Goal: Transaction & Acquisition: Purchase product/service

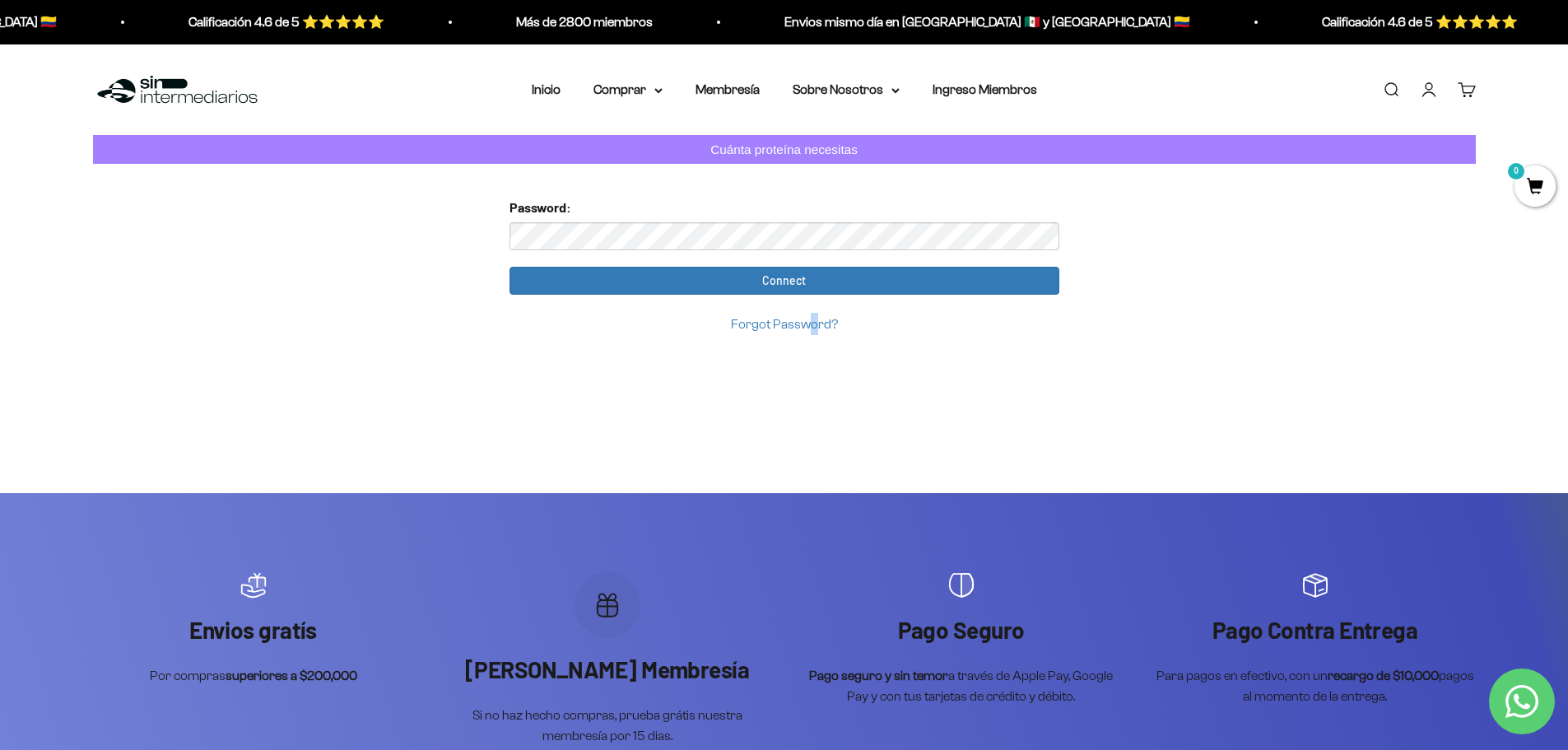
click at [812, 392] on div "Too many requests. Please try again later. Username: javz0925@gmail.com Passwor…" at bounding box center [784, 328] width 576 height 329
click at [776, 322] on link "Forgot Password?" at bounding box center [784, 323] width 107 height 14
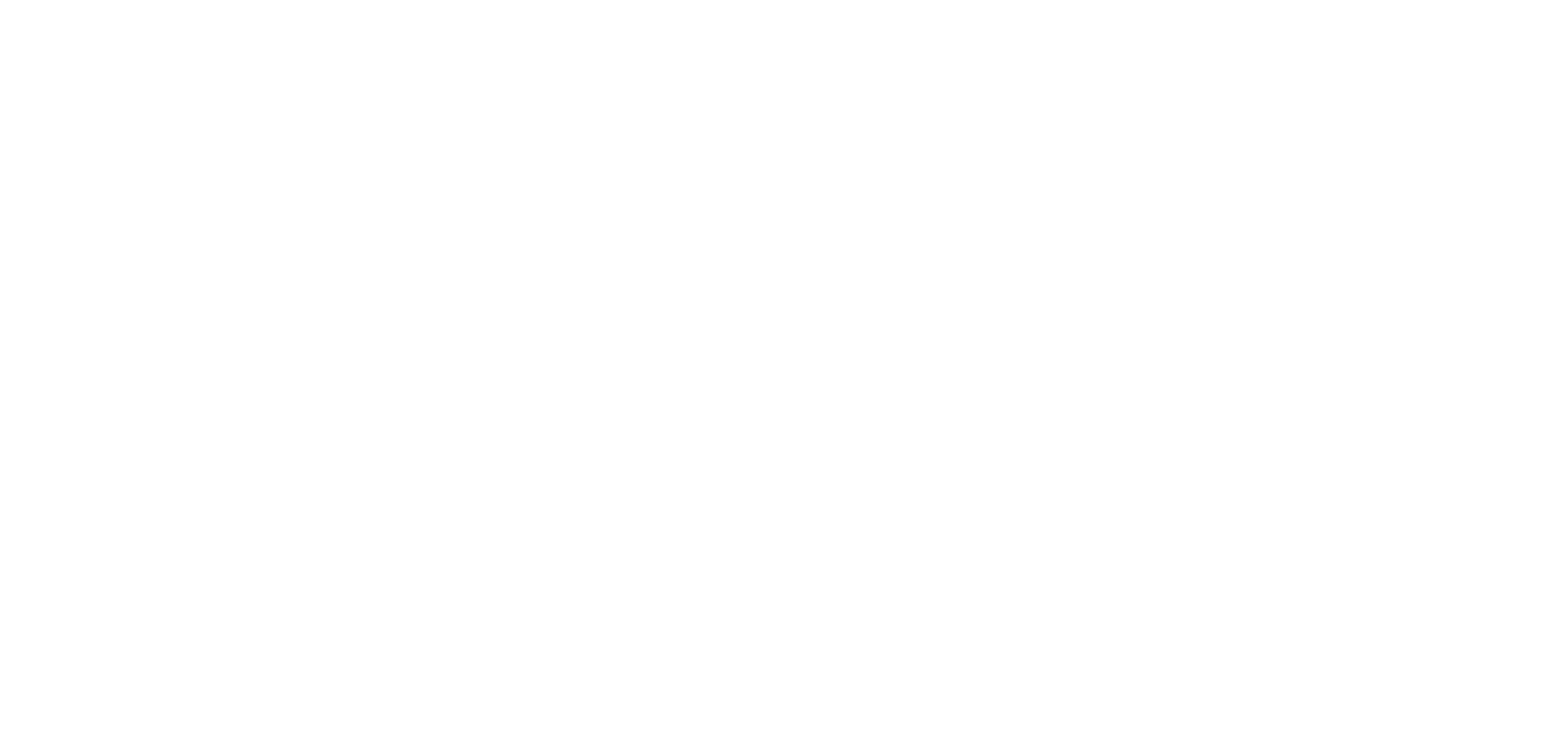
scroll to position [227, 0]
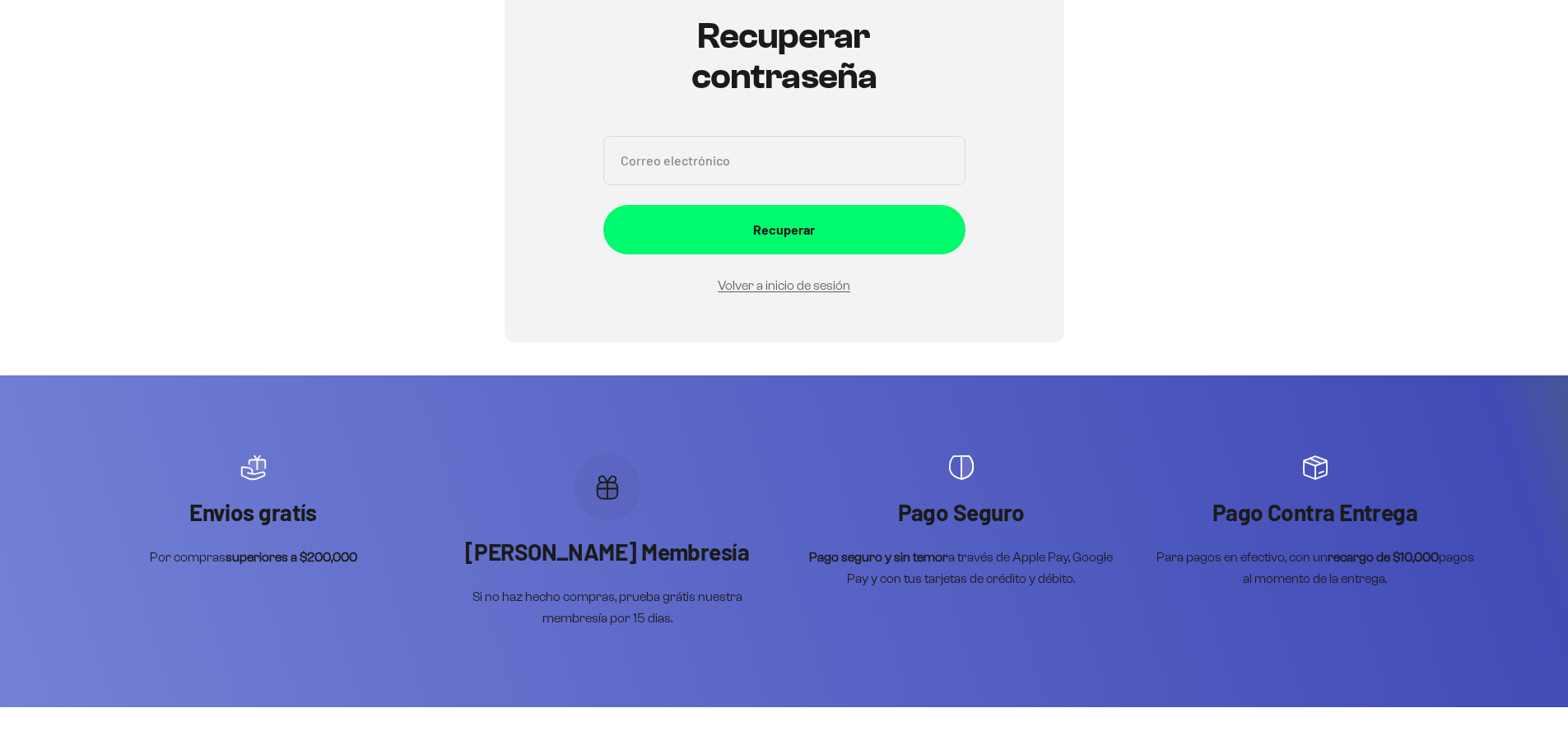
click at [747, 185] on input "Correo electrónico" at bounding box center [784, 160] width 362 height 50
type input "javz0925@gmail.com"
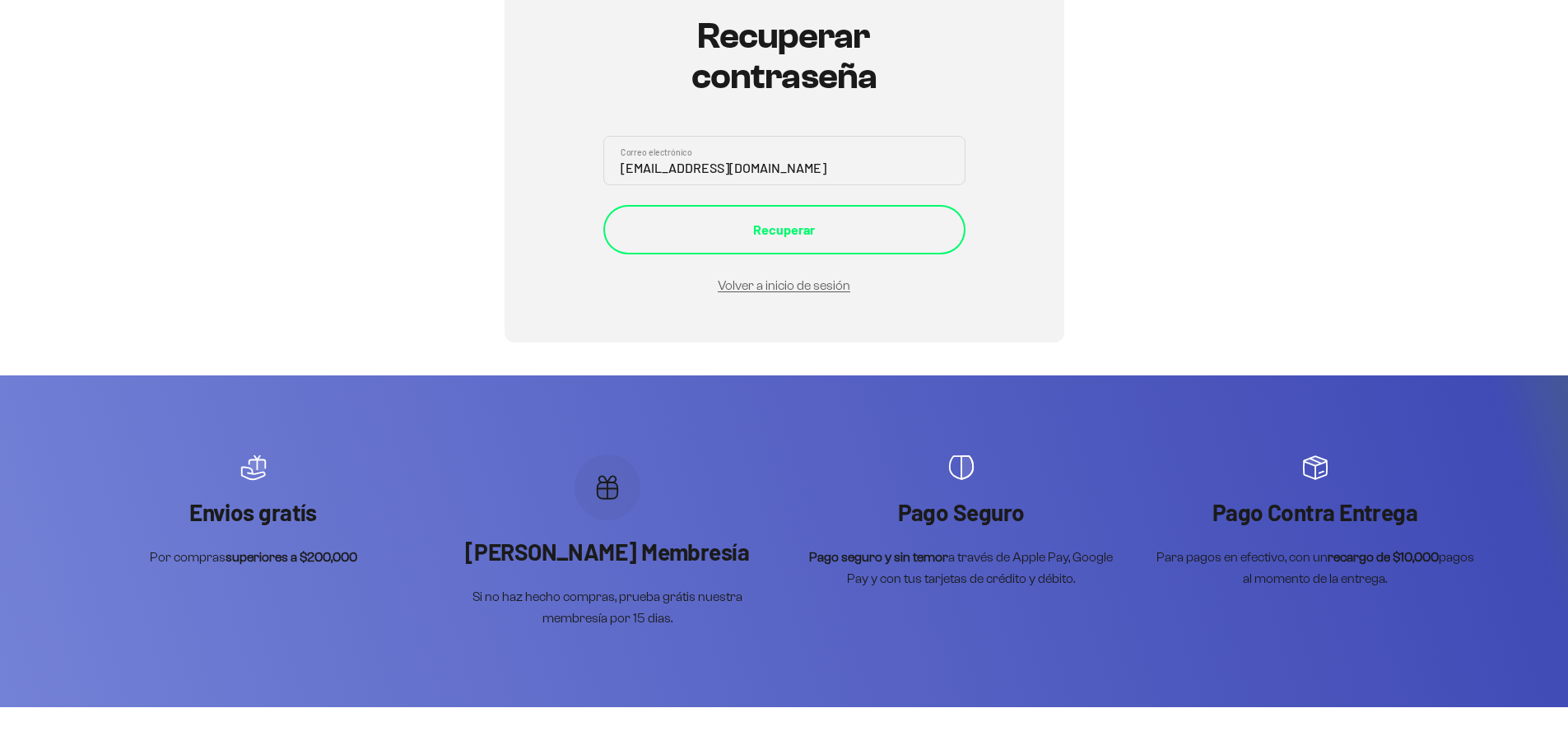
click at [765, 222] on div "Recuperar" at bounding box center [784, 229] width 296 height 21
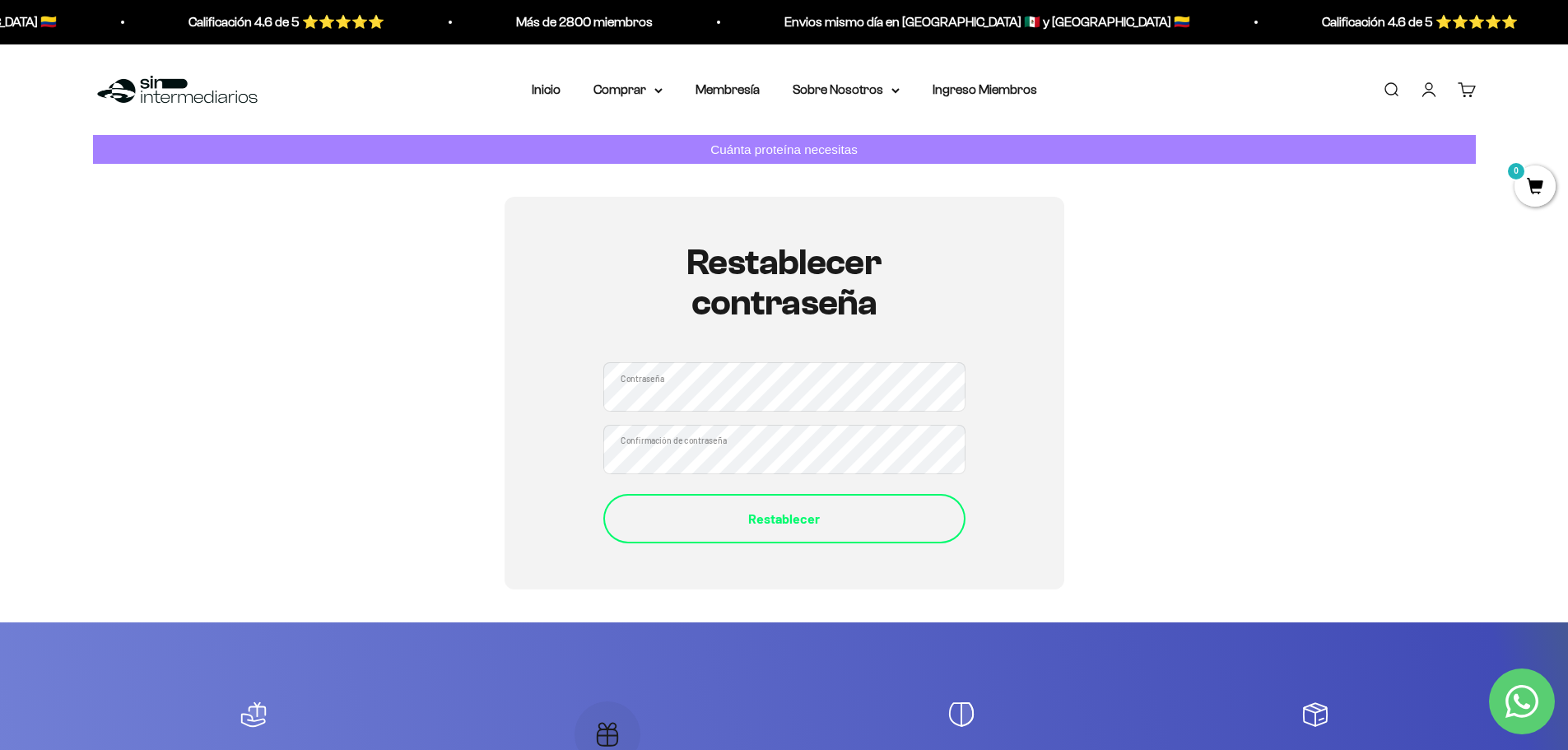
click at [877, 535] on button "Restablecer" at bounding box center [784, 518] width 362 height 50
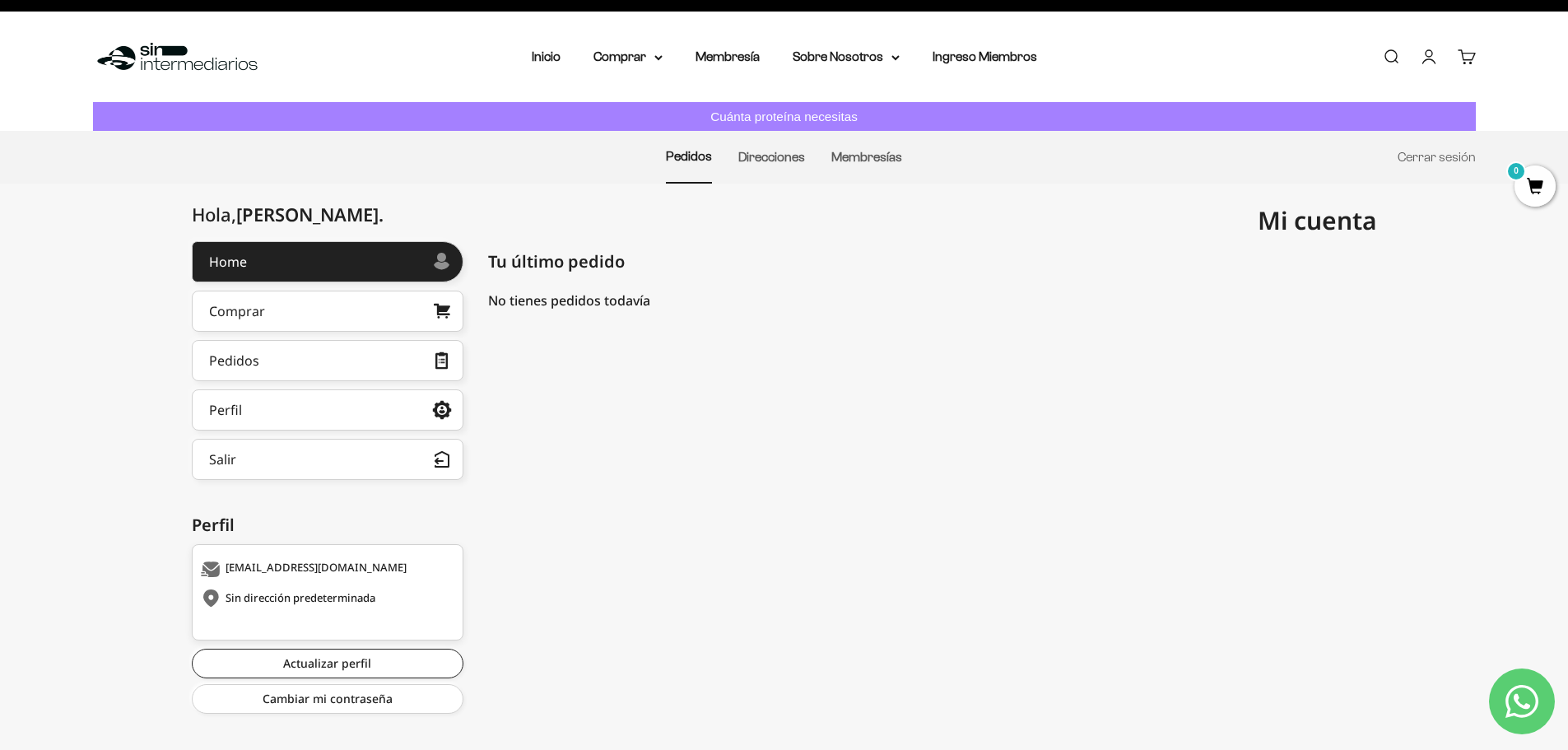
scroll to position [52, 0]
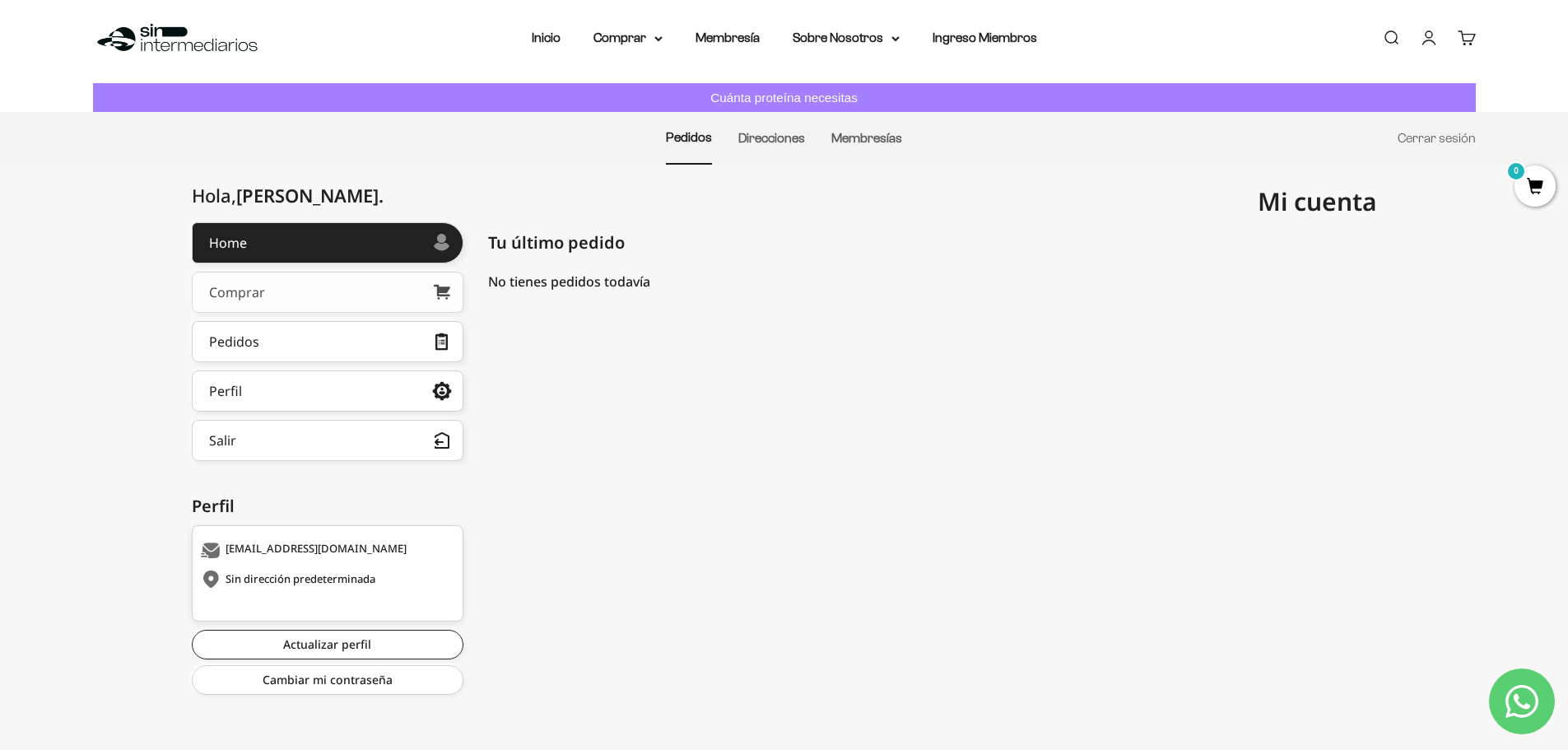
click at [302, 290] on link "Comprar" at bounding box center [327, 291] width 271 height 41
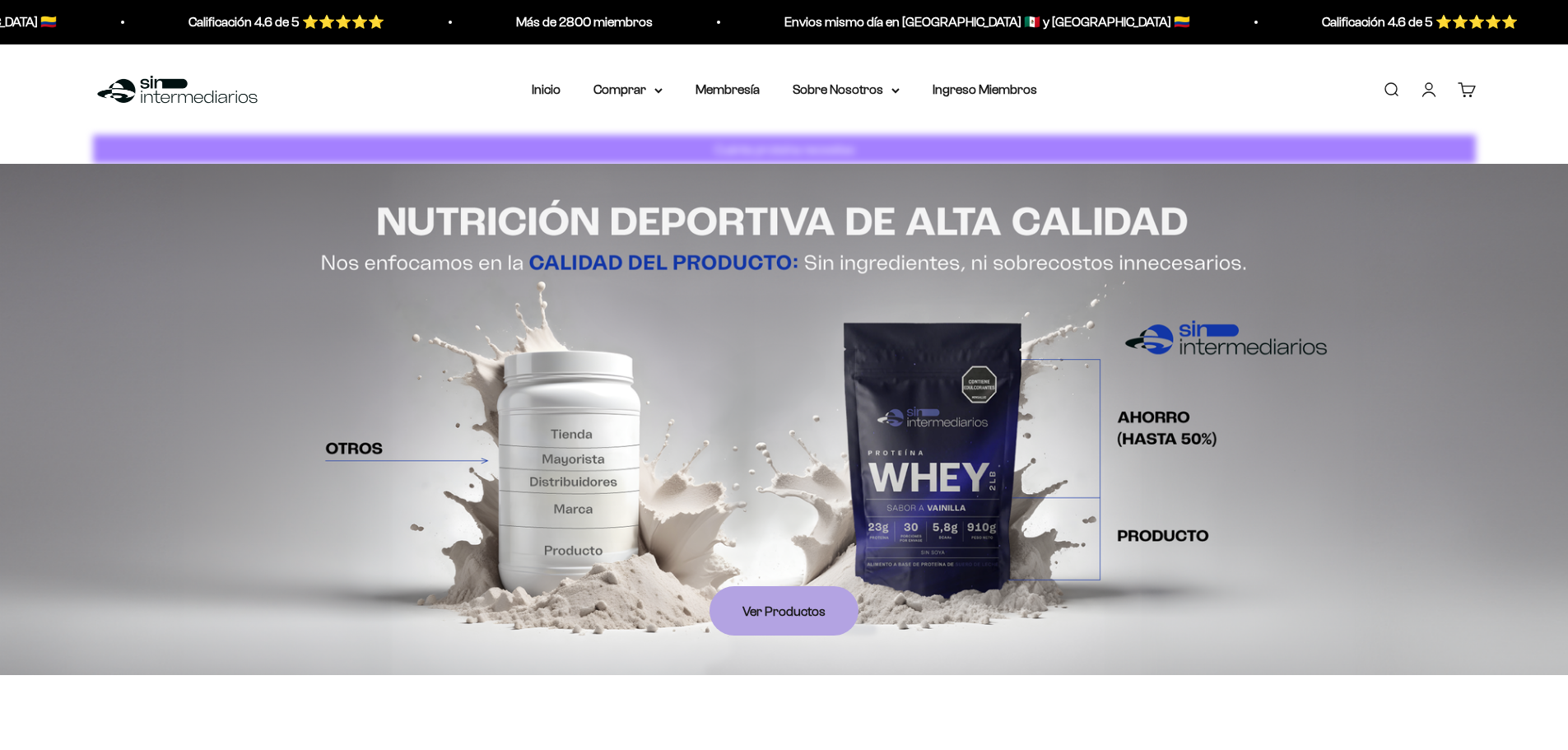
click at [732, 87] on link "Membresía" at bounding box center [727, 89] width 64 height 14
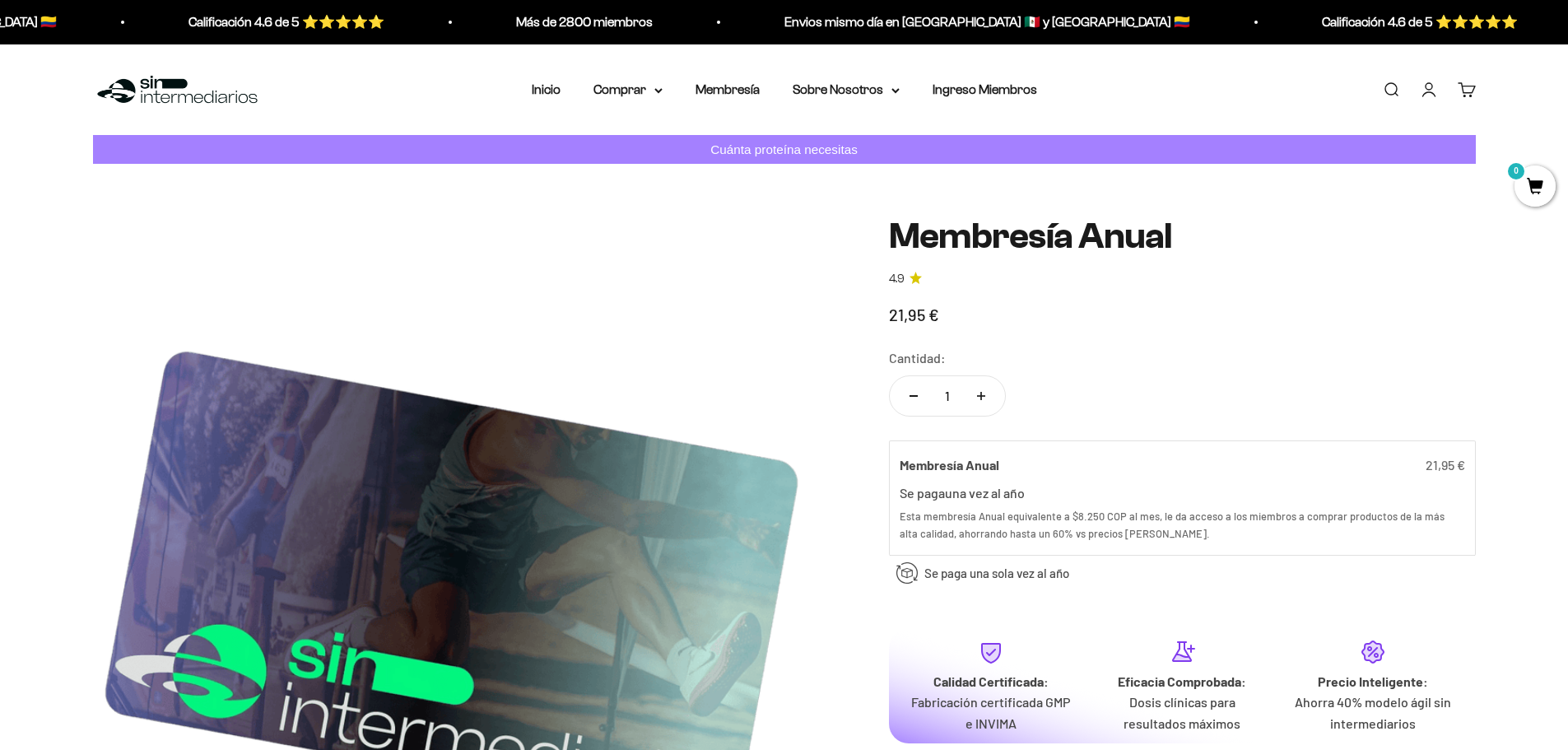
click at [154, 285] on img at bounding box center [452, 575] width 717 height 717
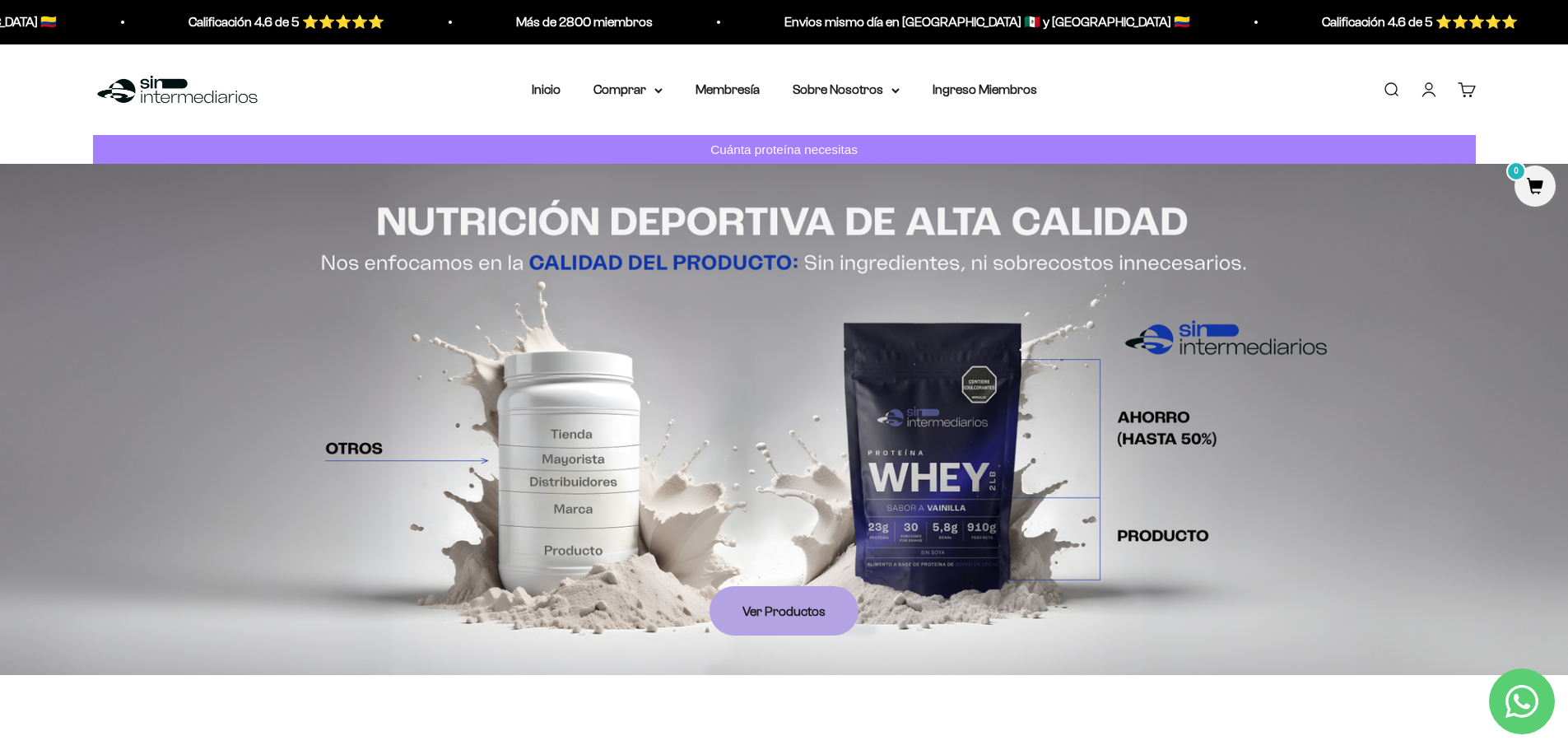
click at [1435, 91] on link "Cuenta" at bounding box center [1429, 90] width 18 height 18
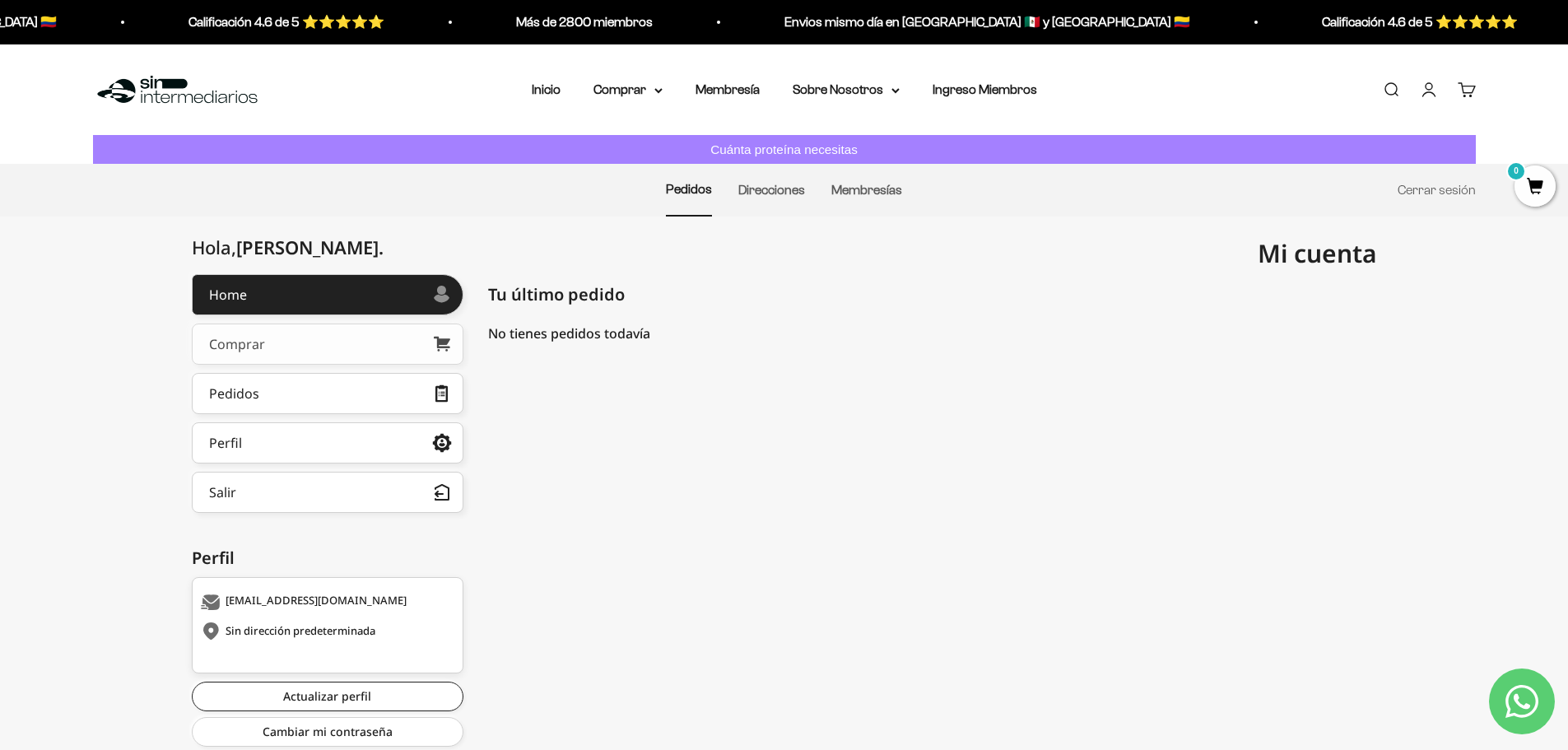
click at [348, 349] on link "Comprar" at bounding box center [327, 344] width 271 height 41
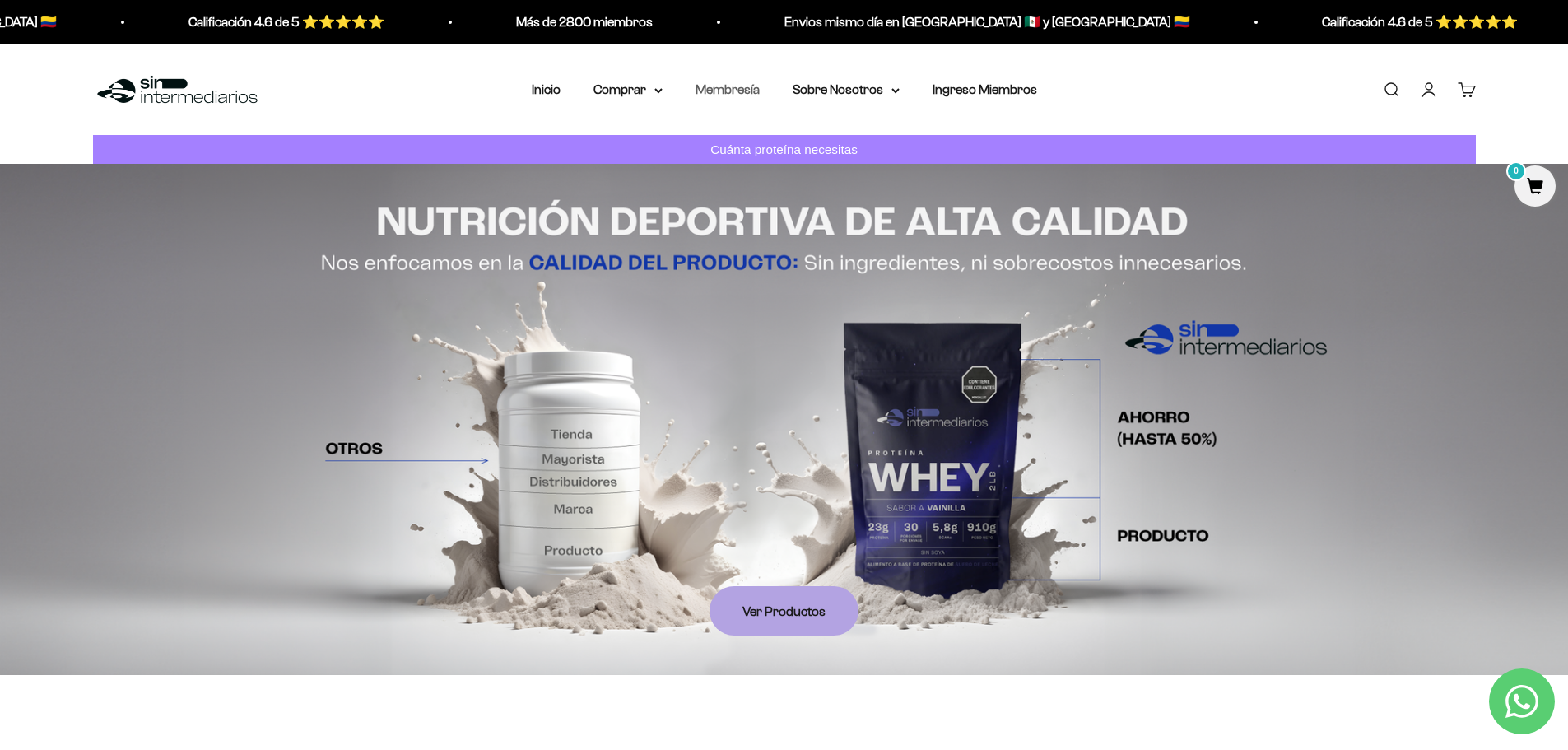
click at [721, 89] on link "Membresía" at bounding box center [727, 89] width 64 height 14
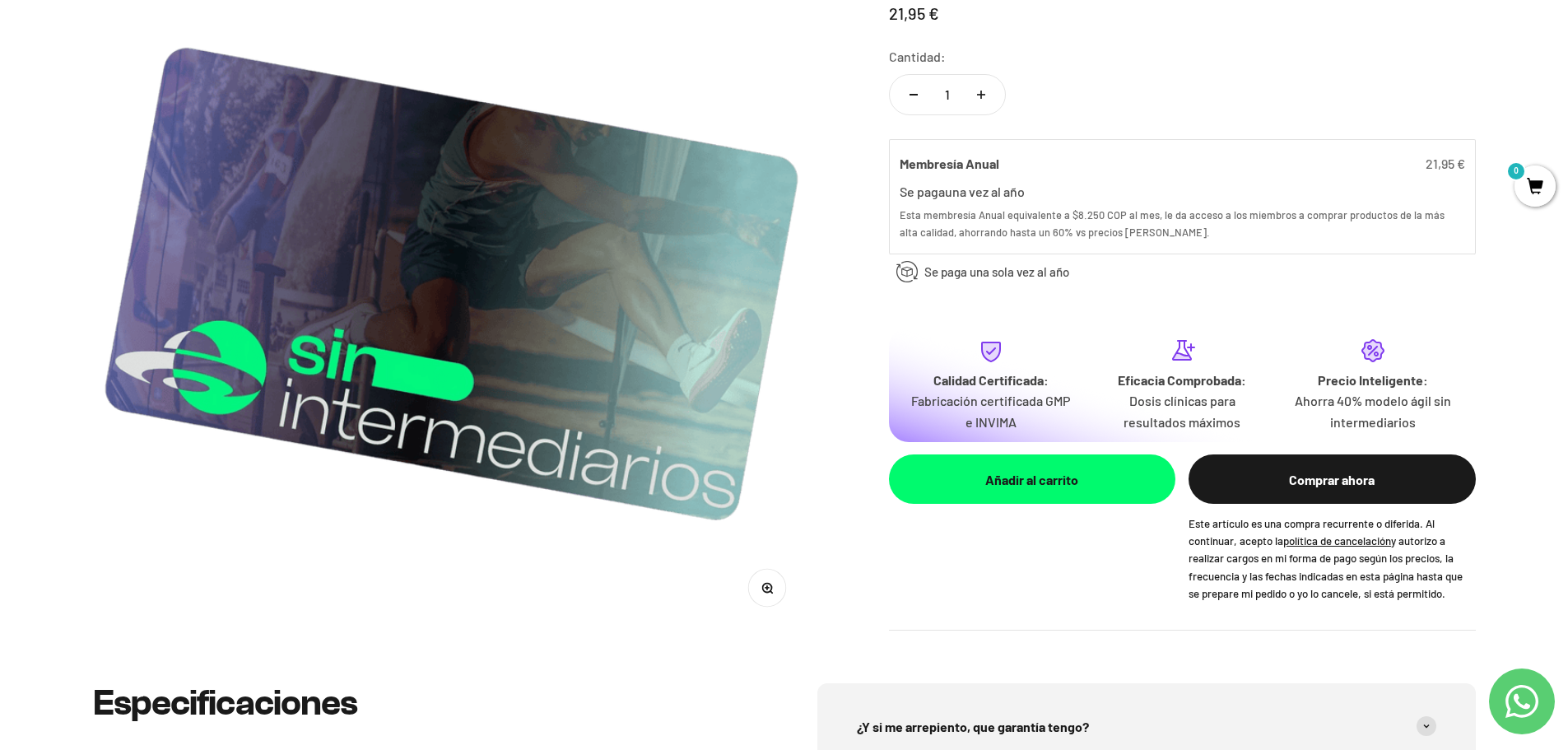
scroll to position [329, 0]
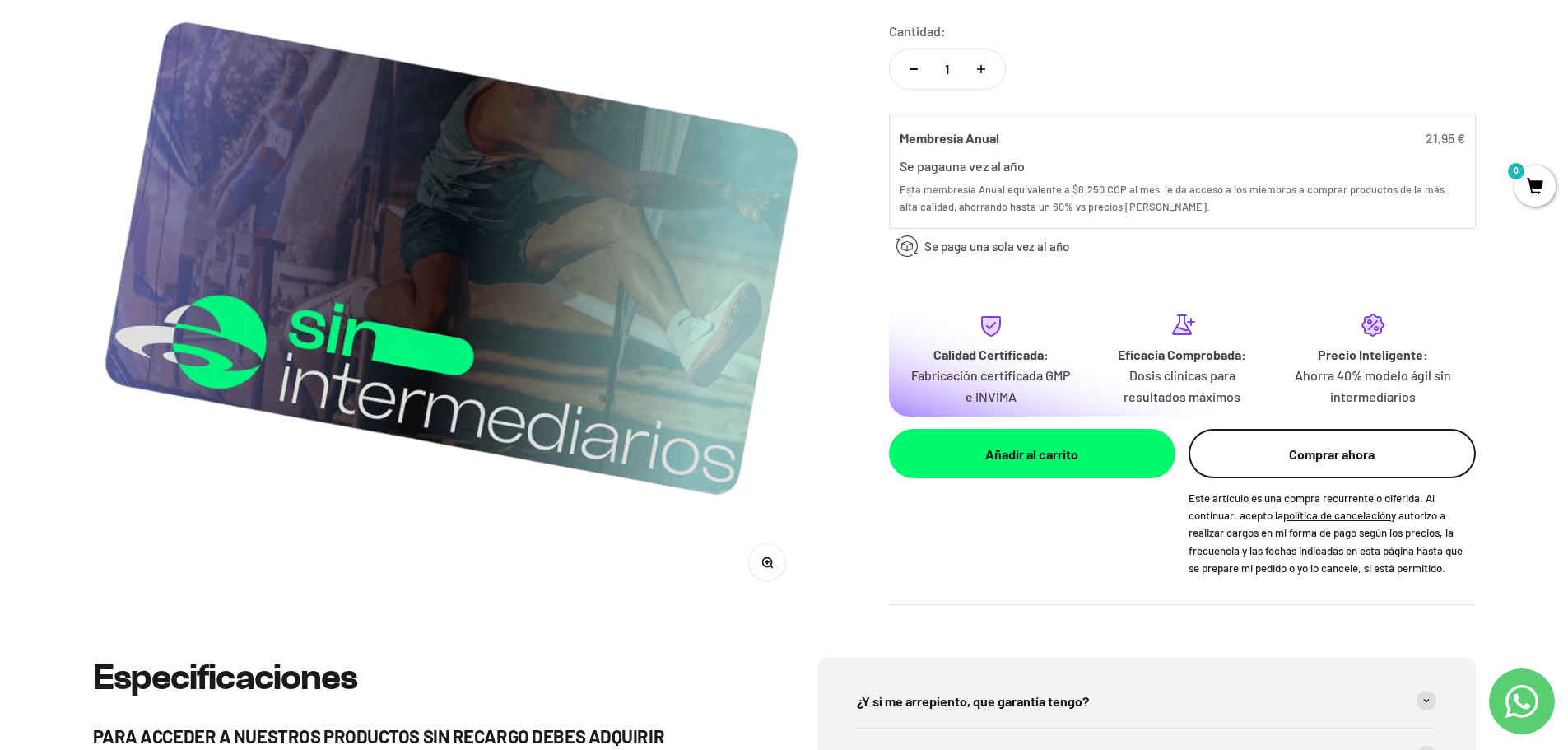
click at [1229, 453] on button "Comprar ahora" at bounding box center [1331, 454] width 286 height 50
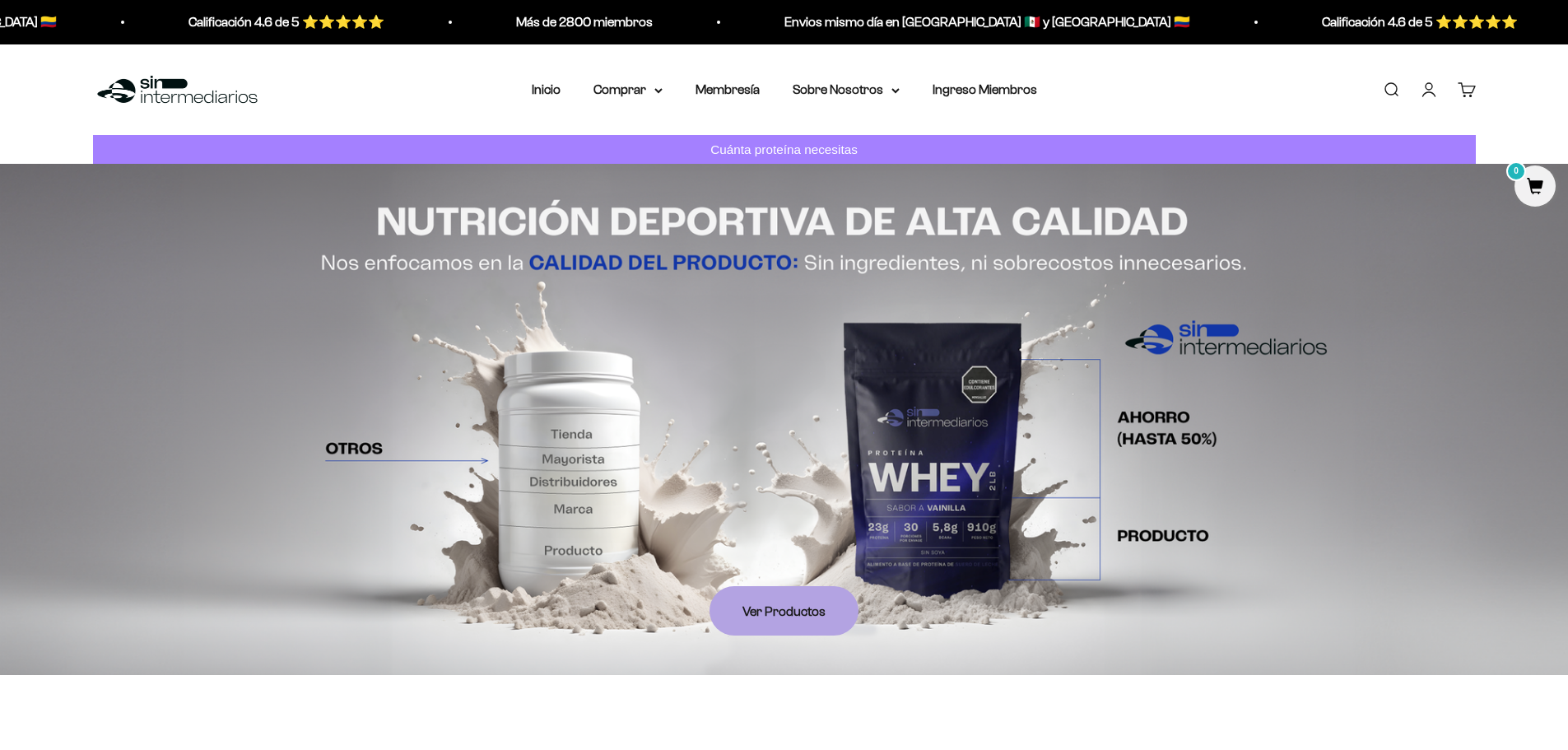
click at [1429, 85] on link "Cuenta" at bounding box center [1429, 90] width 18 height 18
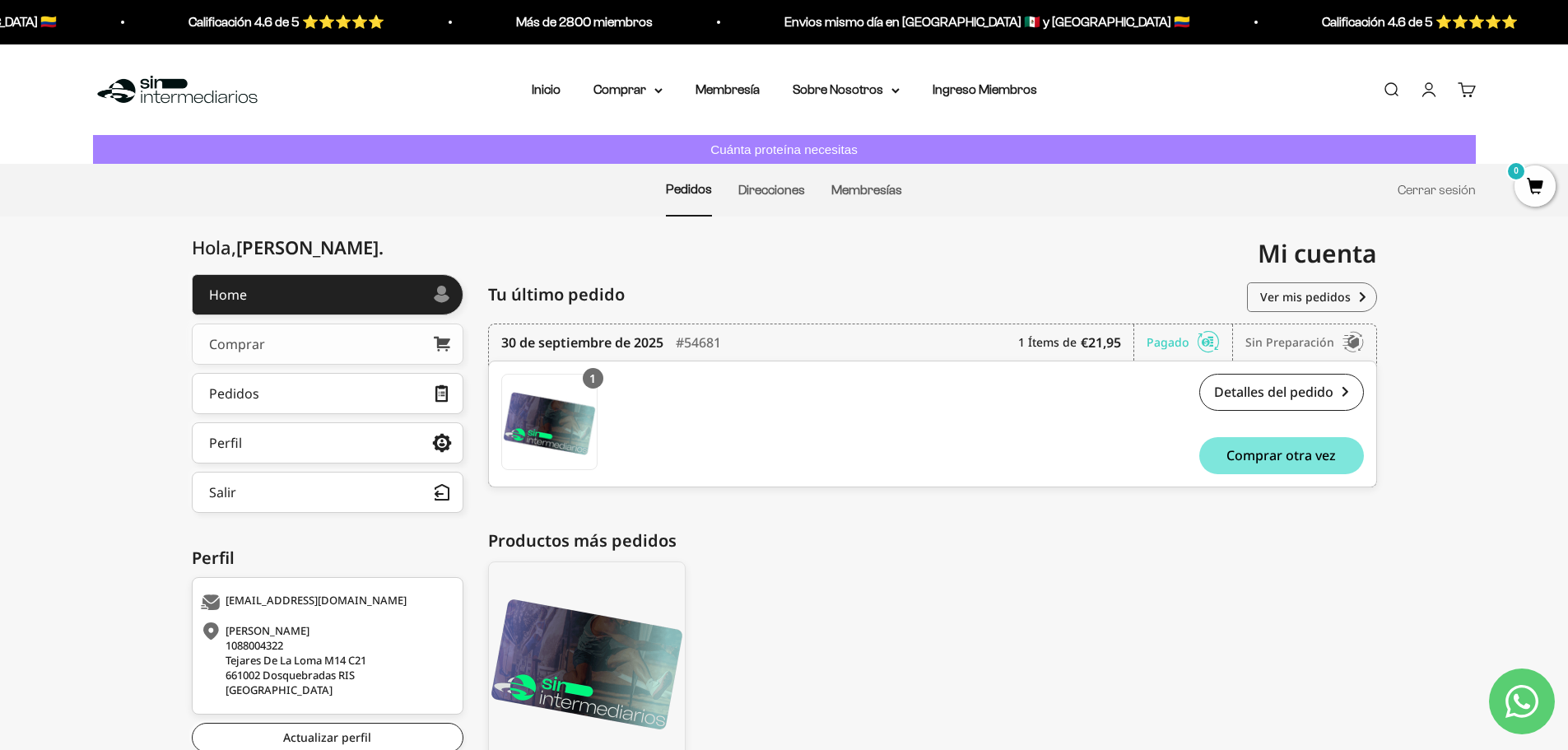
click at [290, 340] on link "Comprar" at bounding box center [327, 344] width 271 height 41
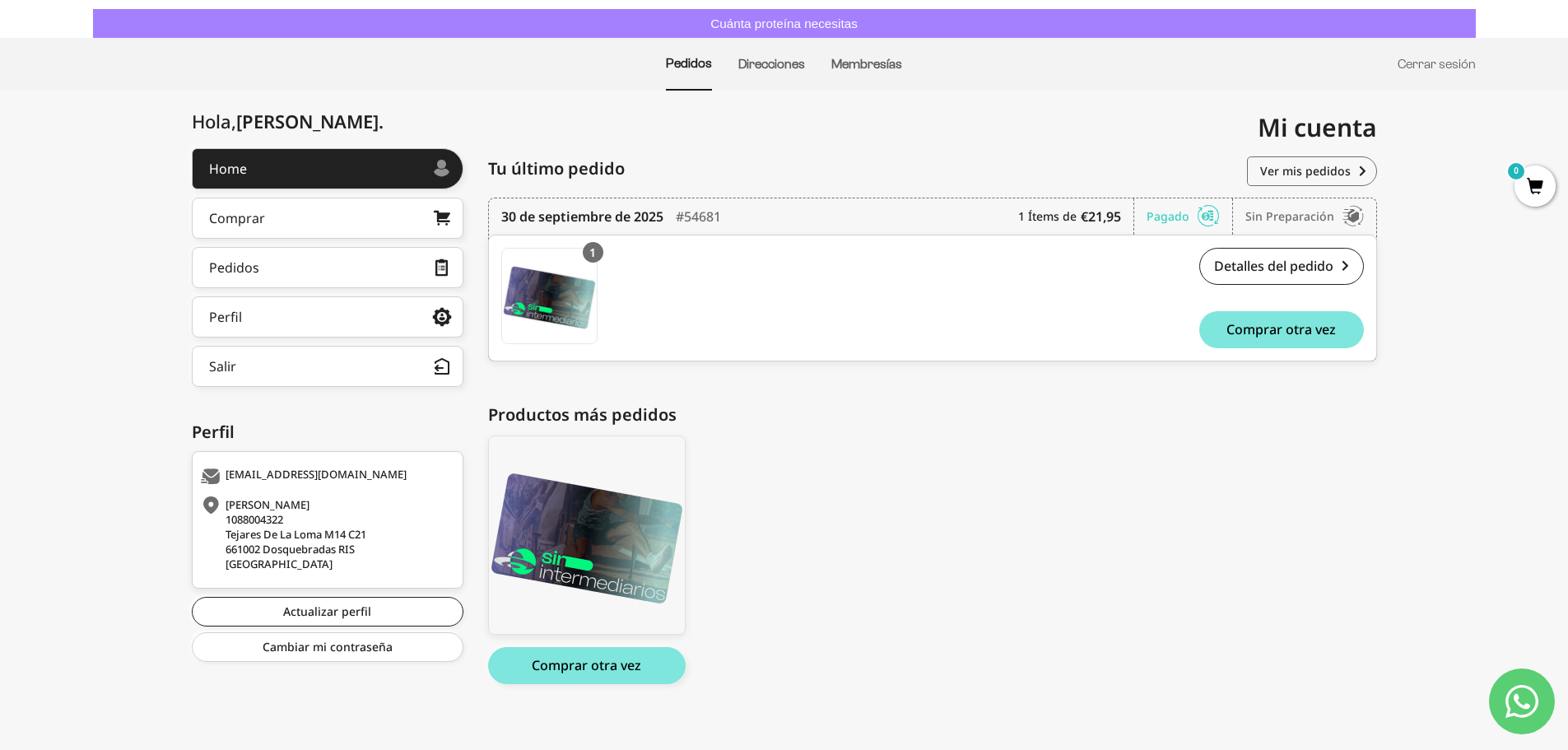
scroll to position [139, 0]
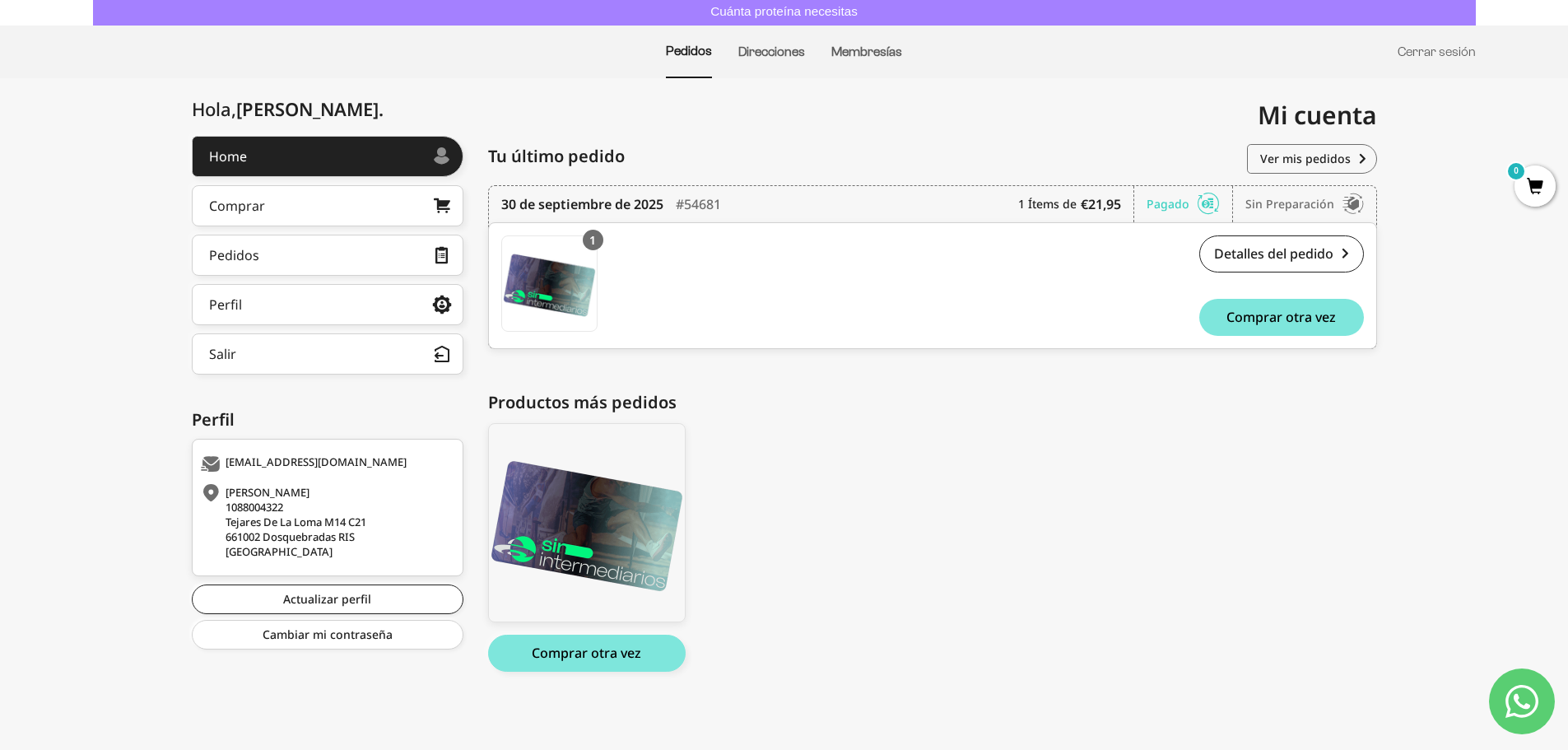
click at [922, 416] on div "Membresía Anual Membresía Anual $21.95 Comprar otra vez" at bounding box center [932, 548] width 889 height 265
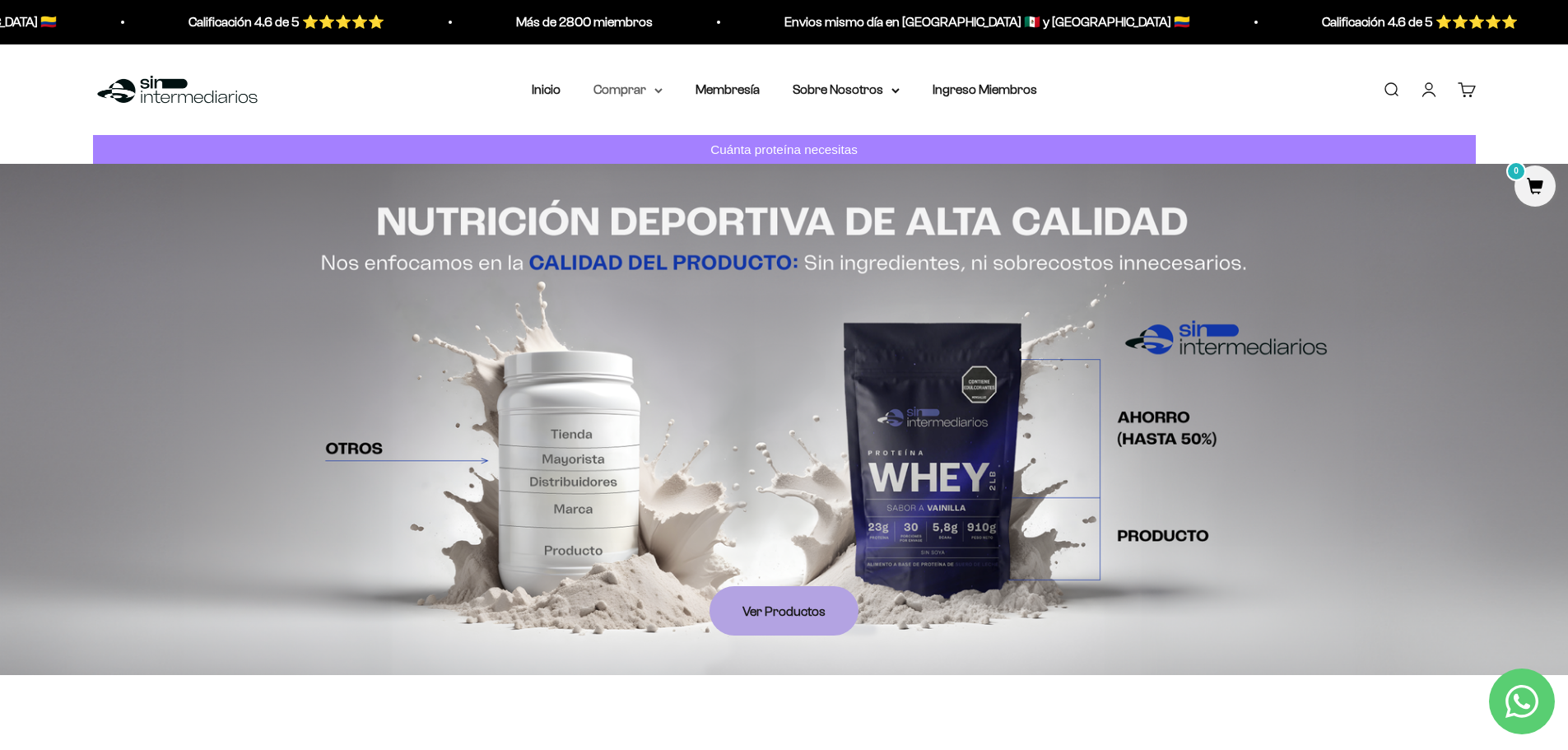
click at [635, 85] on summary "Comprar" at bounding box center [628, 89] width 69 height 21
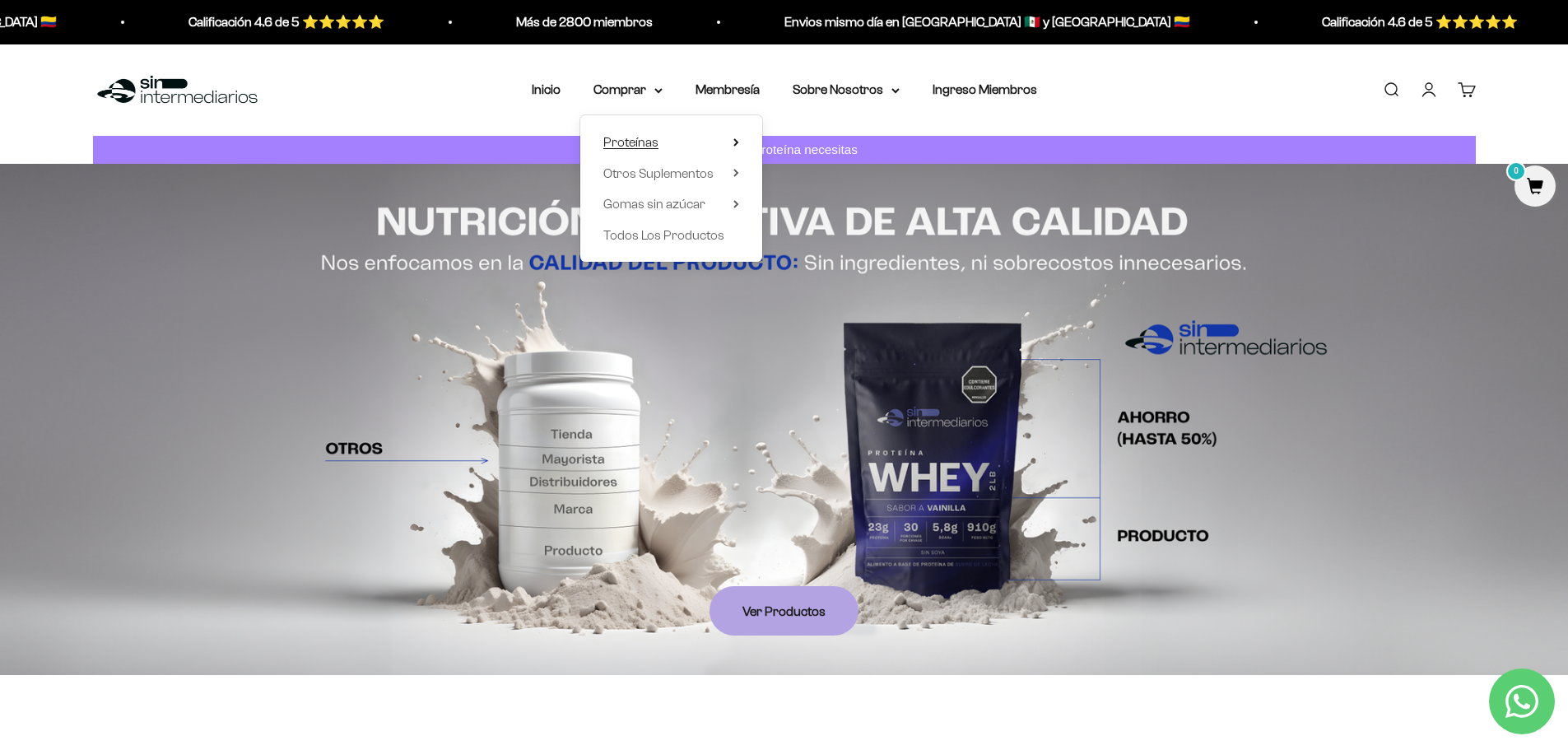
click at [669, 135] on summary "Proteínas" at bounding box center [671, 142] width 136 height 21
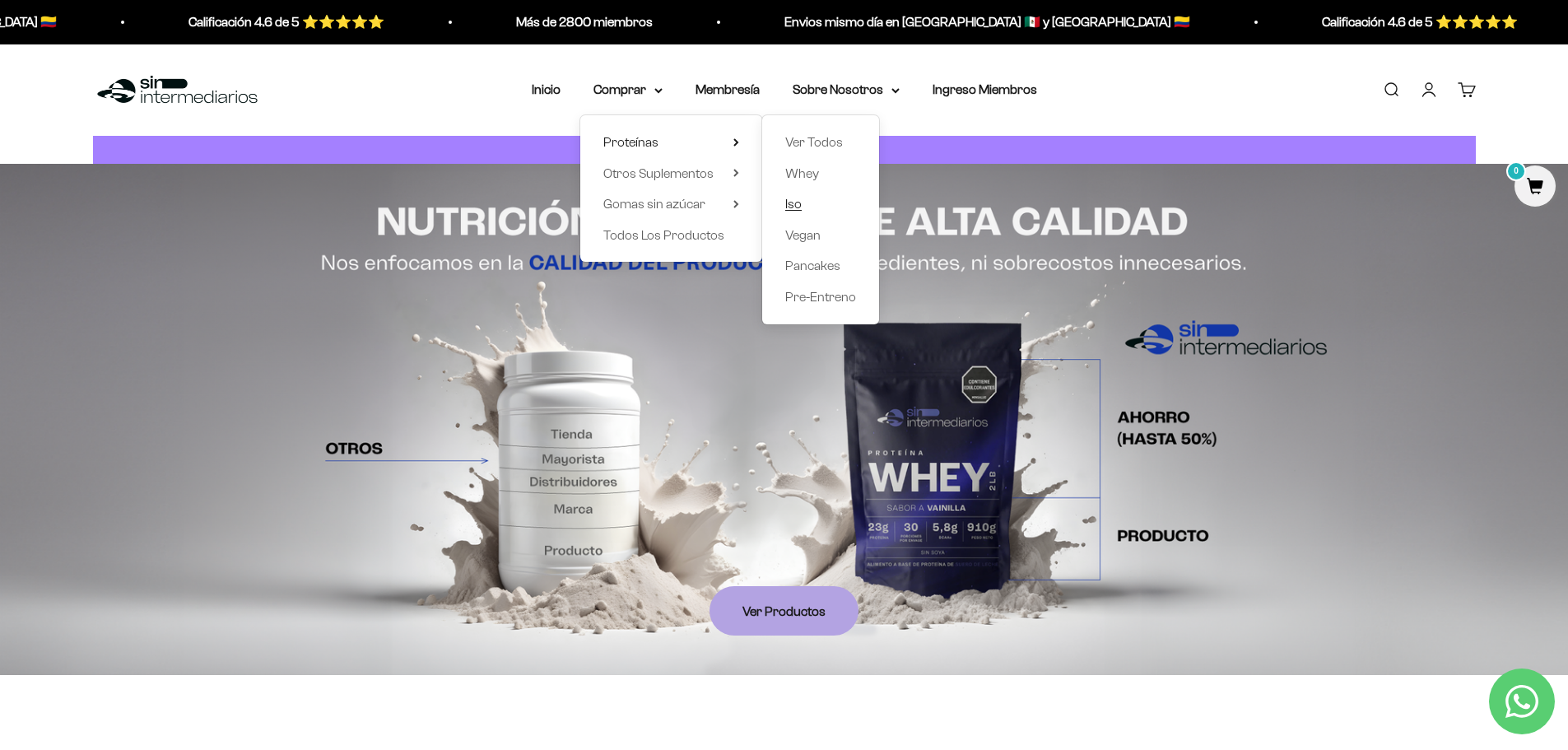
click at [802, 198] on span "Iso" at bounding box center [794, 203] width 17 height 14
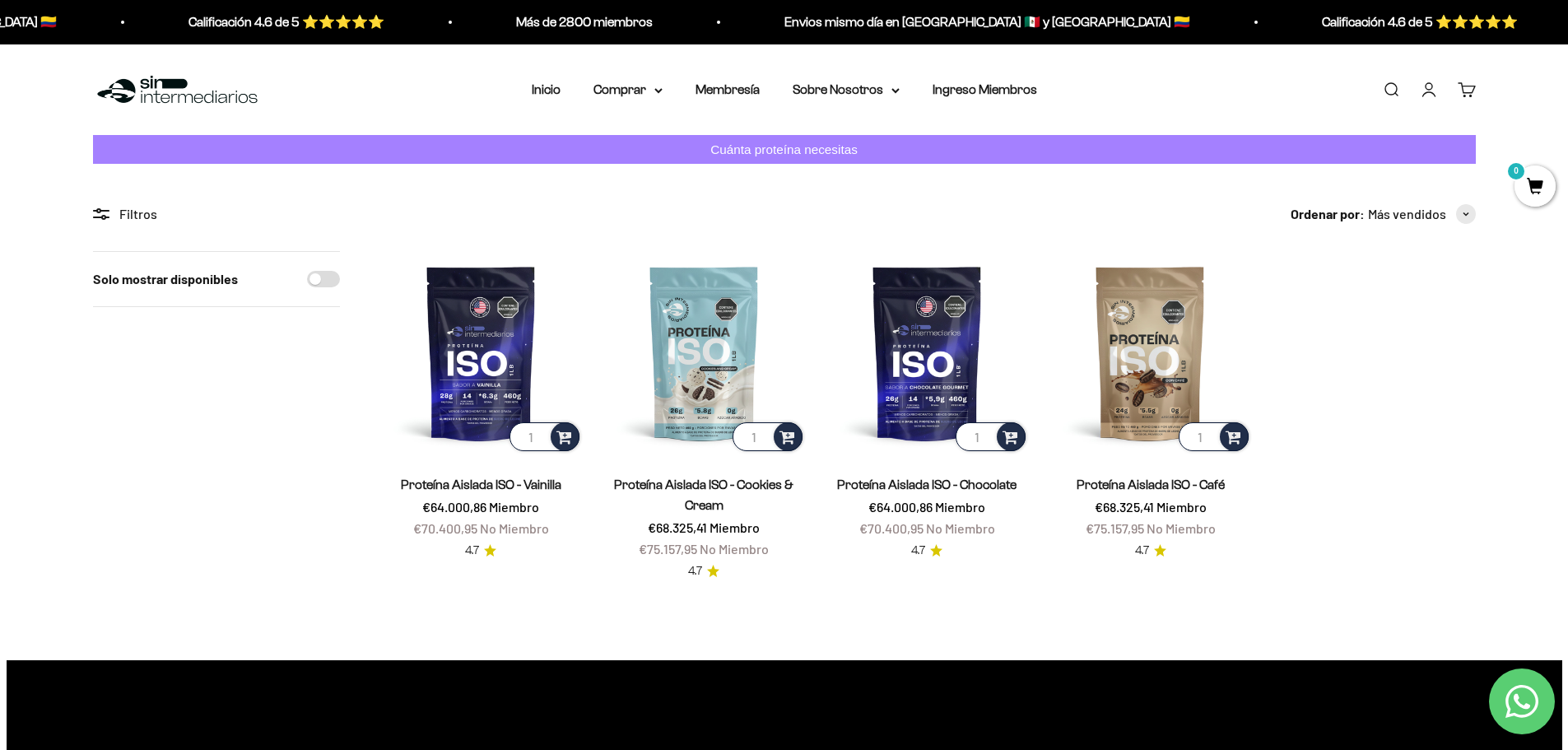
click at [882, 596] on section "Filtros Ordenar por Características Más vendidos Alfabéticamente, A-Z Alfabétic…" at bounding box center [784, 412] width 1568 height 496
